Goal: Task Accomplishment & Management: Use online tool/utility

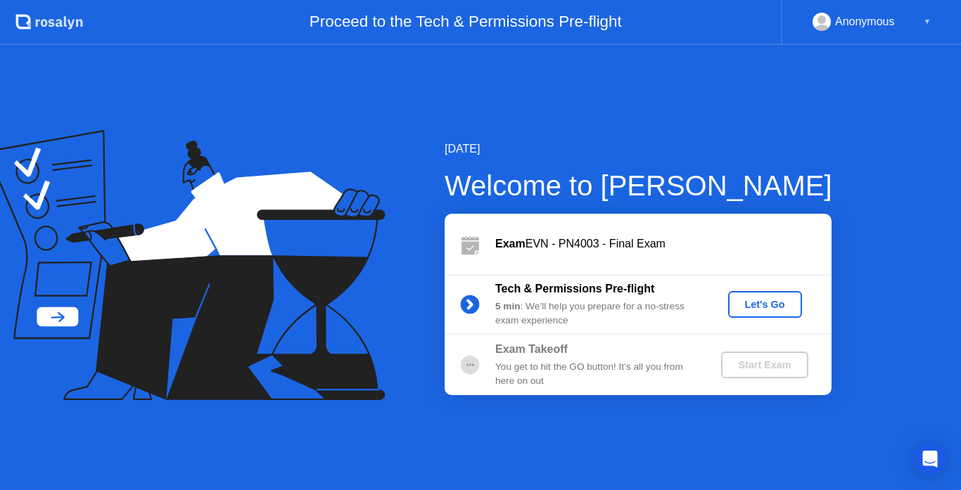
click at [756, 306] on div "Let's Go" at bounding box center [764, 304] width 63 height 11
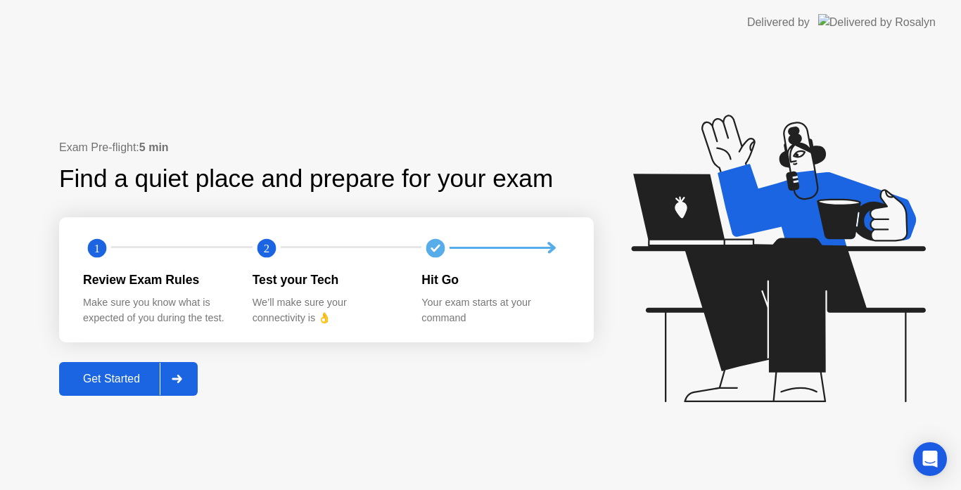
click at [156, 367] on button "Get Started" at bounding box center [128, 379] width 139 height 34
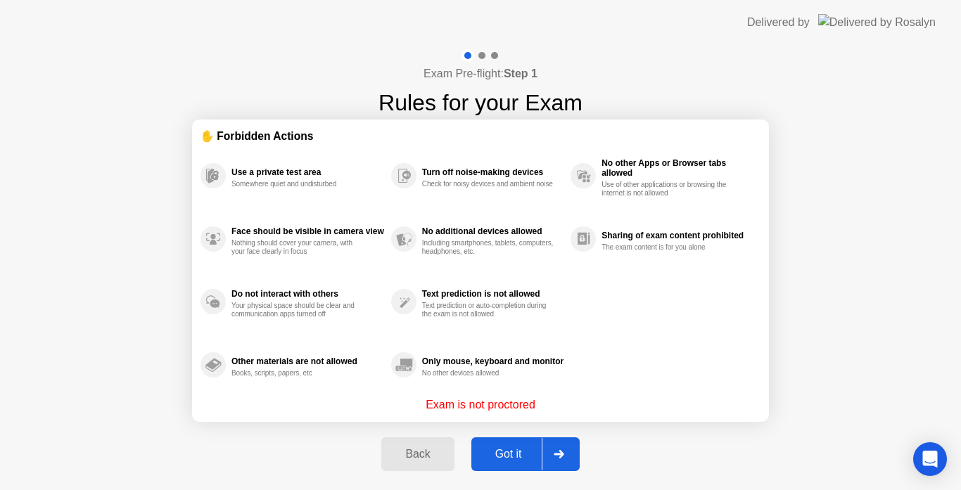
click at [539, 453] on div "Got it" at bounding box center [508, 454] width 66 height 13
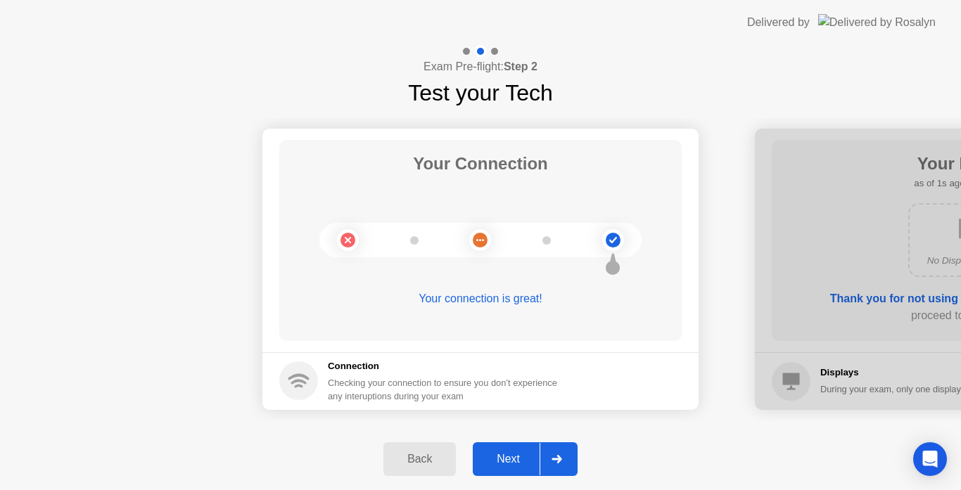
click at [555, 450] on div at bounding box center [556, 459] width 34 height 32
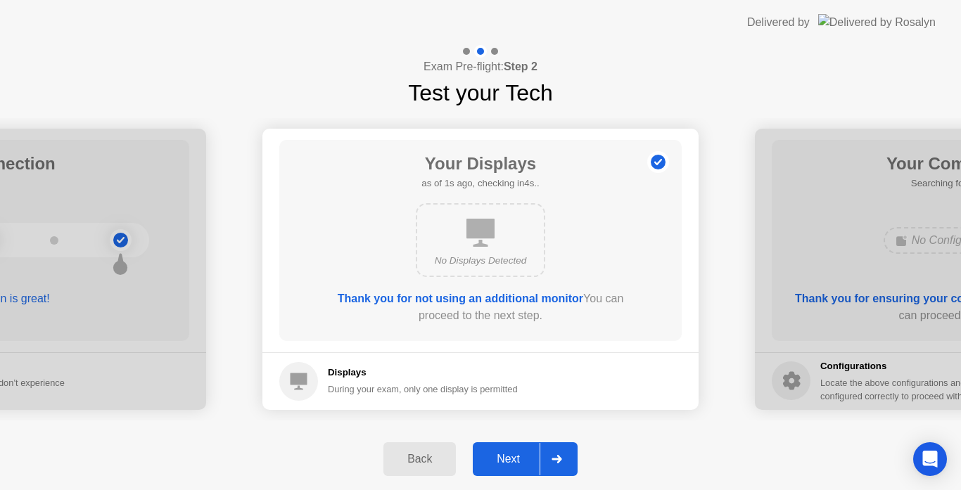
click at [555, 461] on icon at bounding box center [556, 459] width 11 height 8
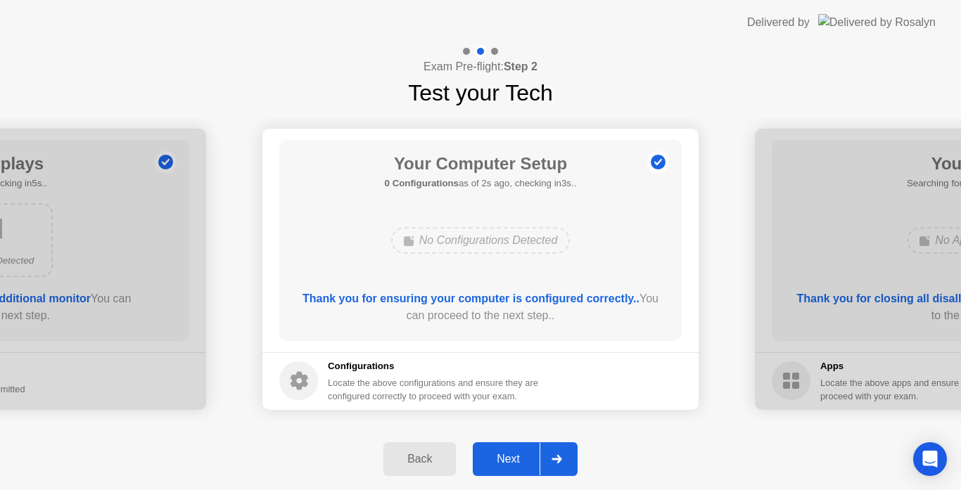
click at [565, 455] on div at bounding box center [556, 459] width 34 height 32
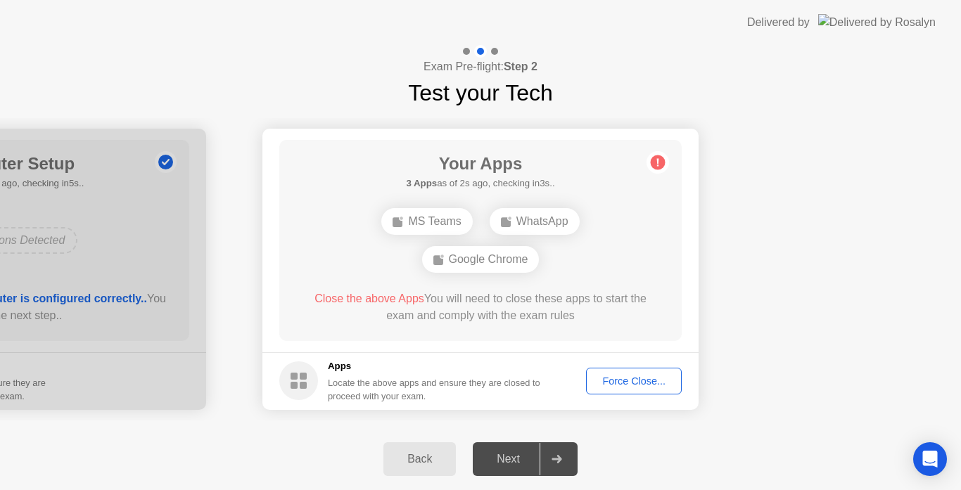
click at [608, 380] on div "Force Close..." at bounding box center [634, 381] width 86 height 11
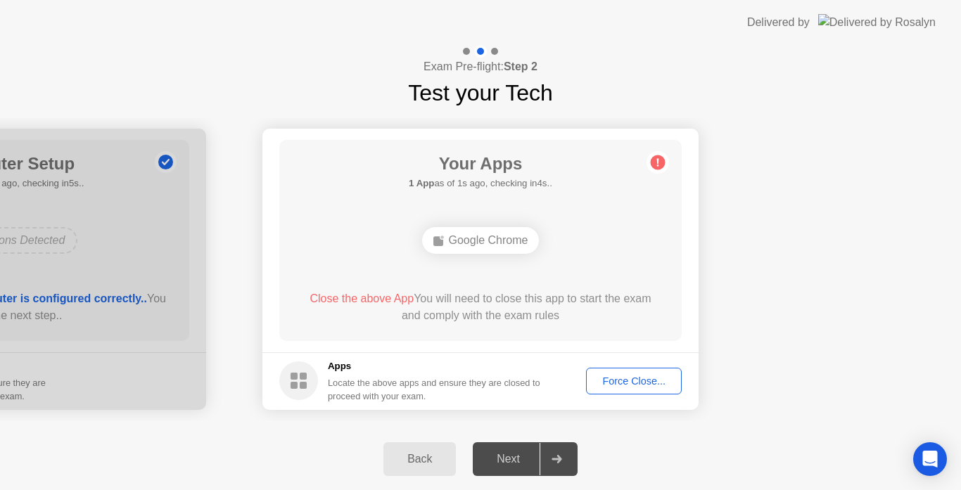
click at [615, 386] on div "Force Close..." at bounding box center [634, 381] width 86 height 11
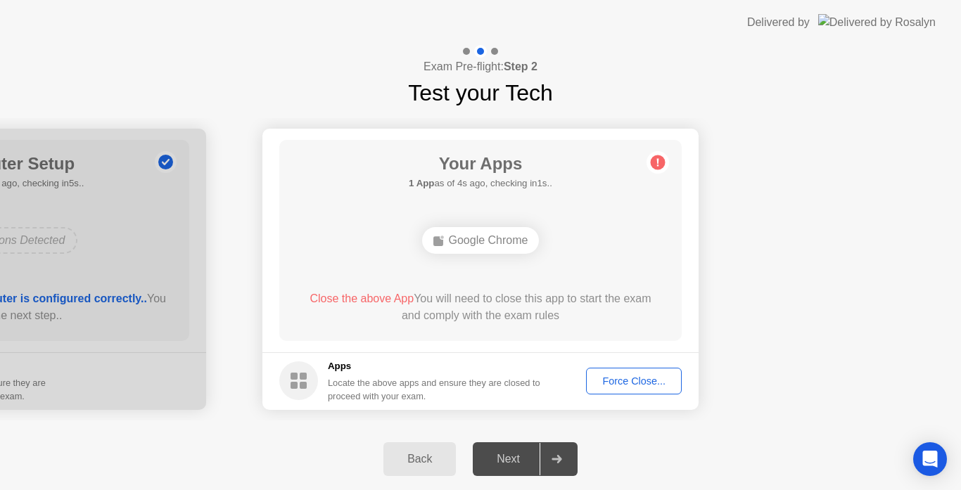
click at [600, 376] on div "Force Close..." at bounding box center [634, 381] width 86 height 11
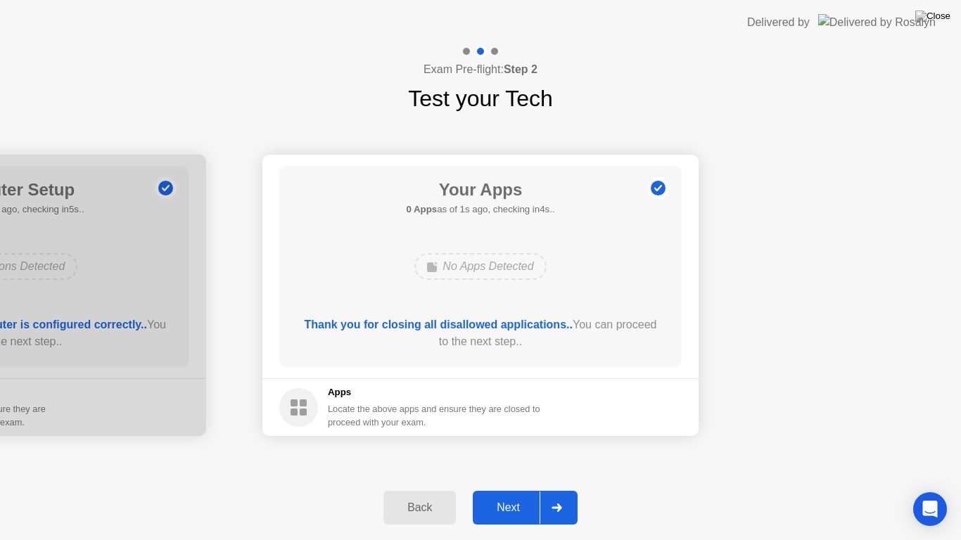
click at [529, 489] on button "Next" at bounding box center [525, 508] width 105 height 34
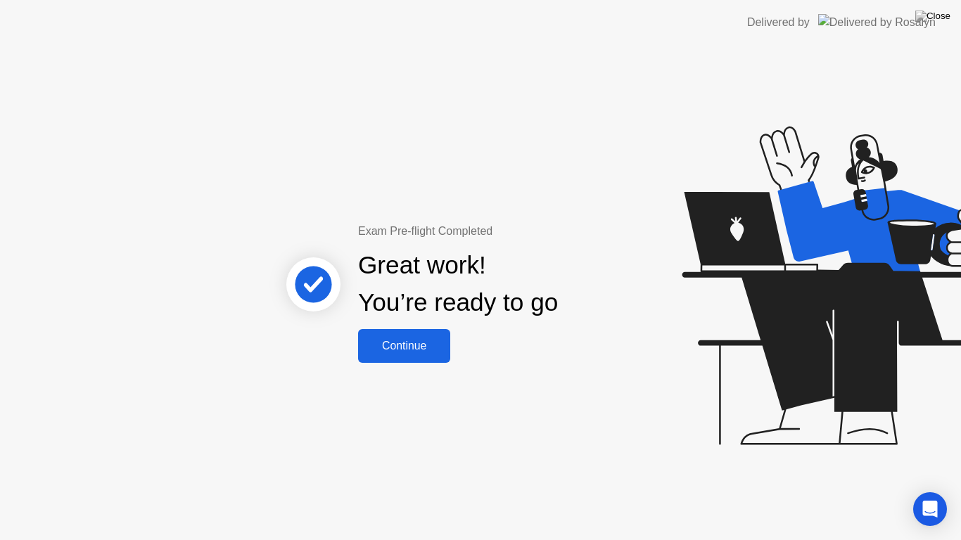
click at [388, 352] on div "Continue" at bounding box center [404, 346] width 84 height 13
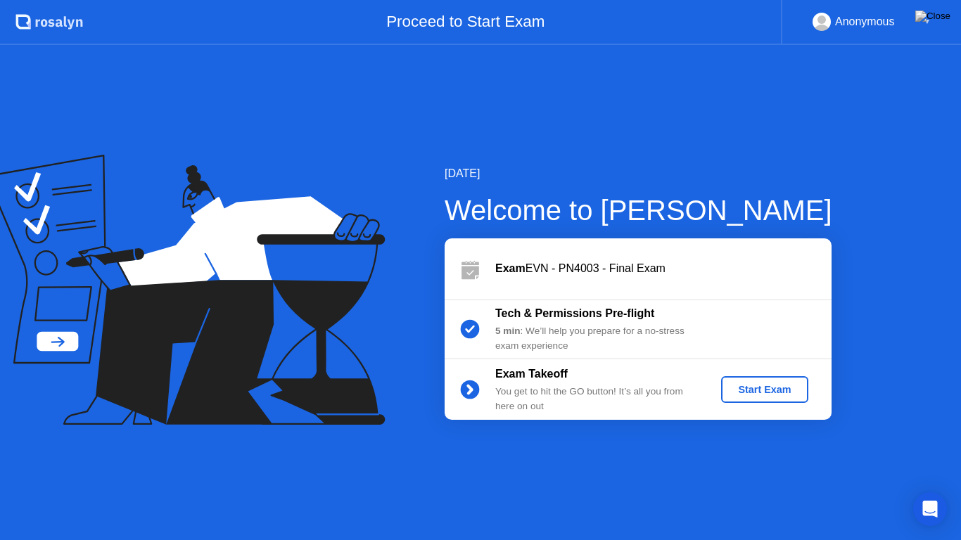
click at [749, 390] on div "Start Exam" at bounding box center [763, 389] width 75 height 11
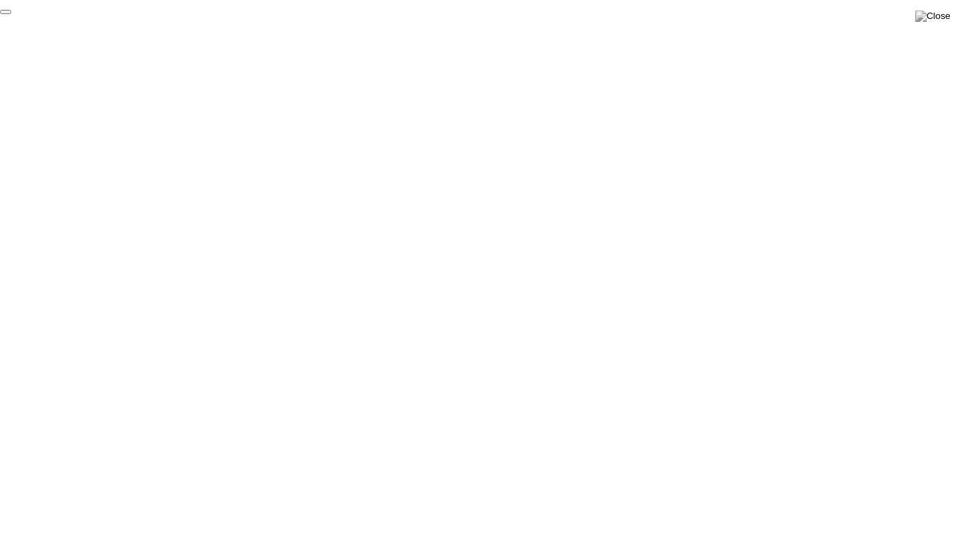
click at [11, 14] on button "End Proctoring Session" at bounding box center [5, 12] width 11 height 4
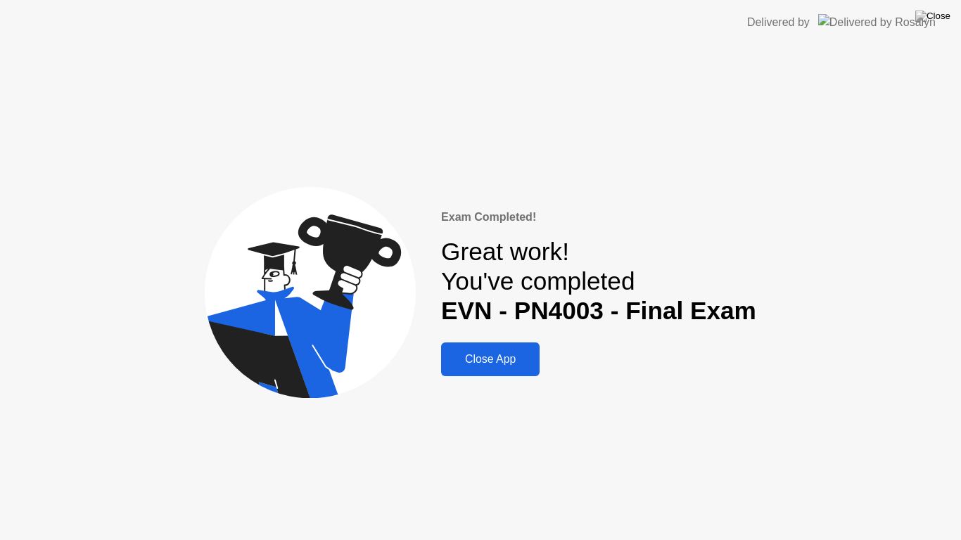
click at [512, 349] on button "Close App" at bounding box center [490, 359] width 98 height 34
